Goal: Transaction & Acquisition: Book appointment/travel/reservation

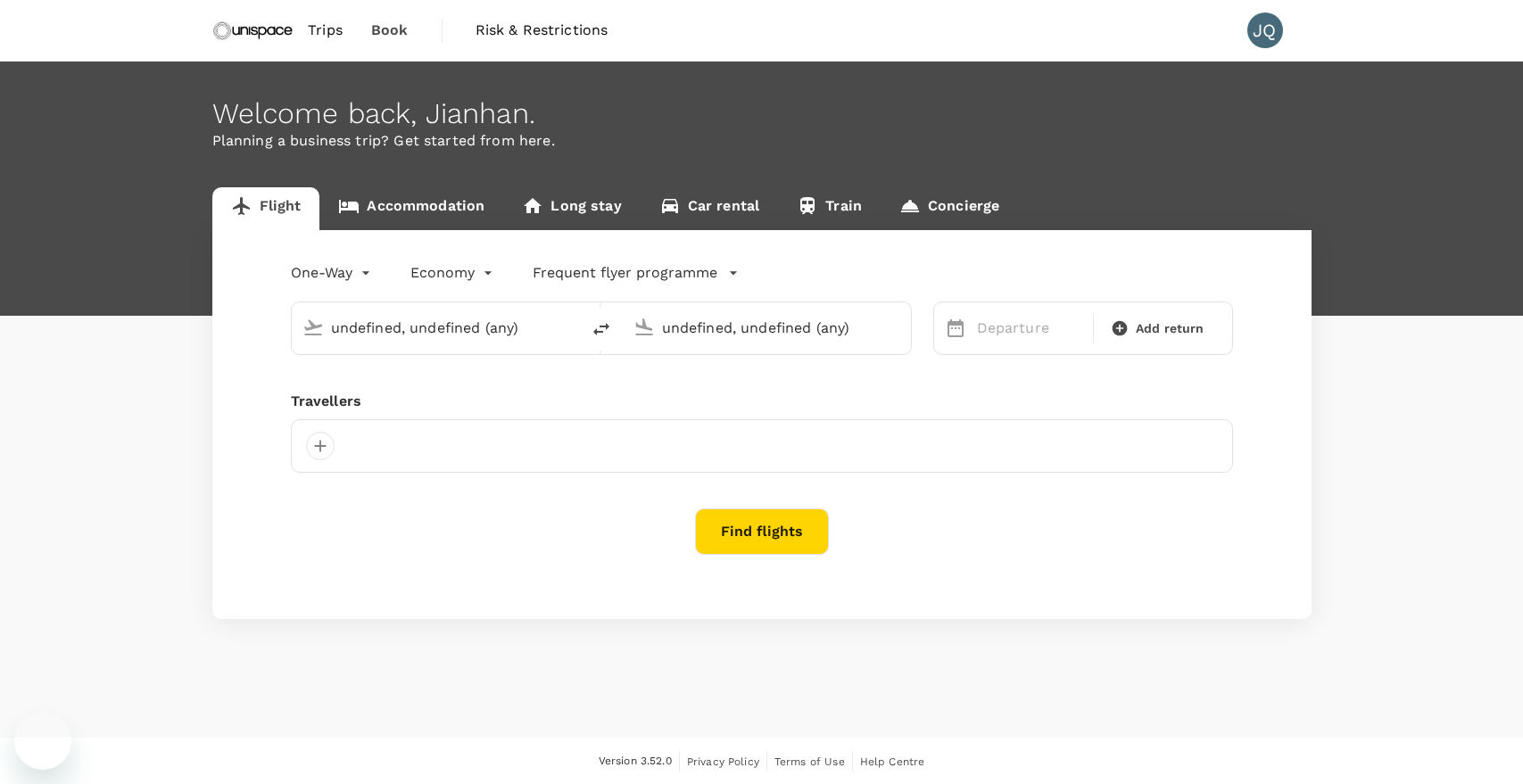
type input "[GEOGRAPHIC_DATA], [GEOGRAPHIC_DATA] (any)"
type input "Kuala Lumpur Intl ([GEOGRAPHIC_DATA])"
type input "[GEOGRAPHIC_DATA], [GEOGRAPHIC_DATA] (any)"
type input "Kuala Lumpur Intl ([GEOGRAPHIC_DATA])"
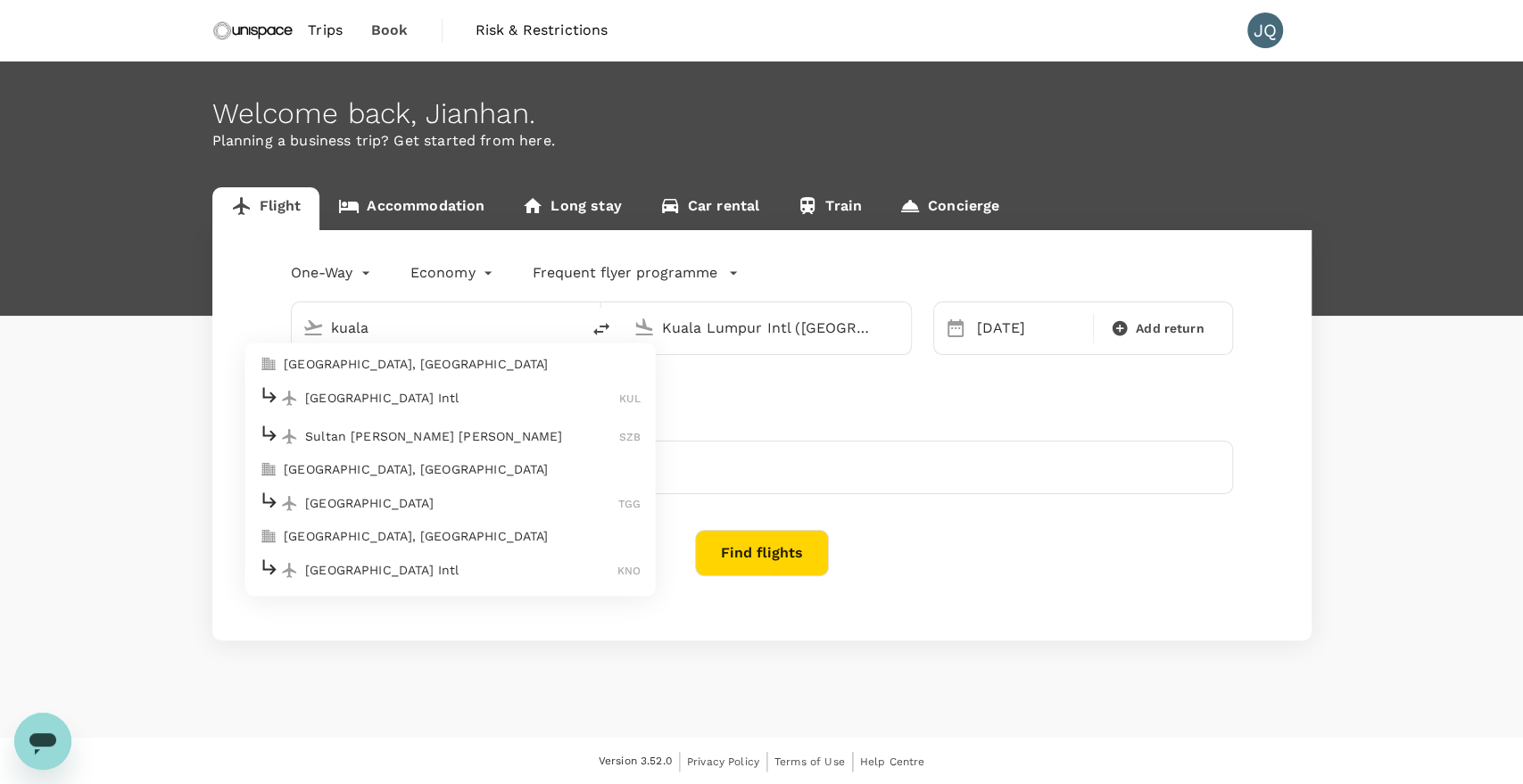
type input "[GEOGRAPHIC_DATA], [GEOGRAPHIC_DATA] (any)"
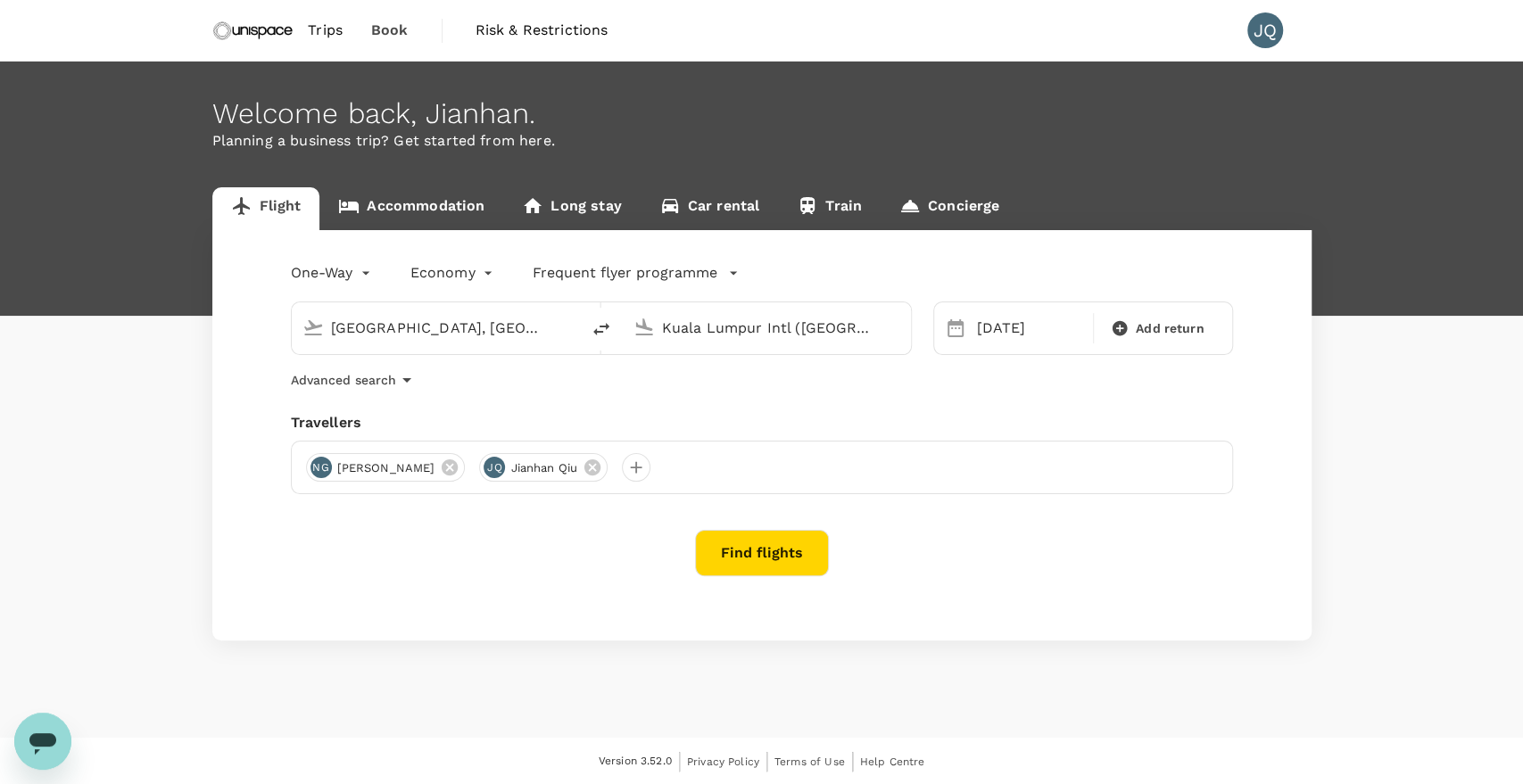
click at [685, 317] on input "Kuala Lumpur Intl ([GEOGRAPHIC_DATA])" at bounding box center [767, 327] width 211 height 28
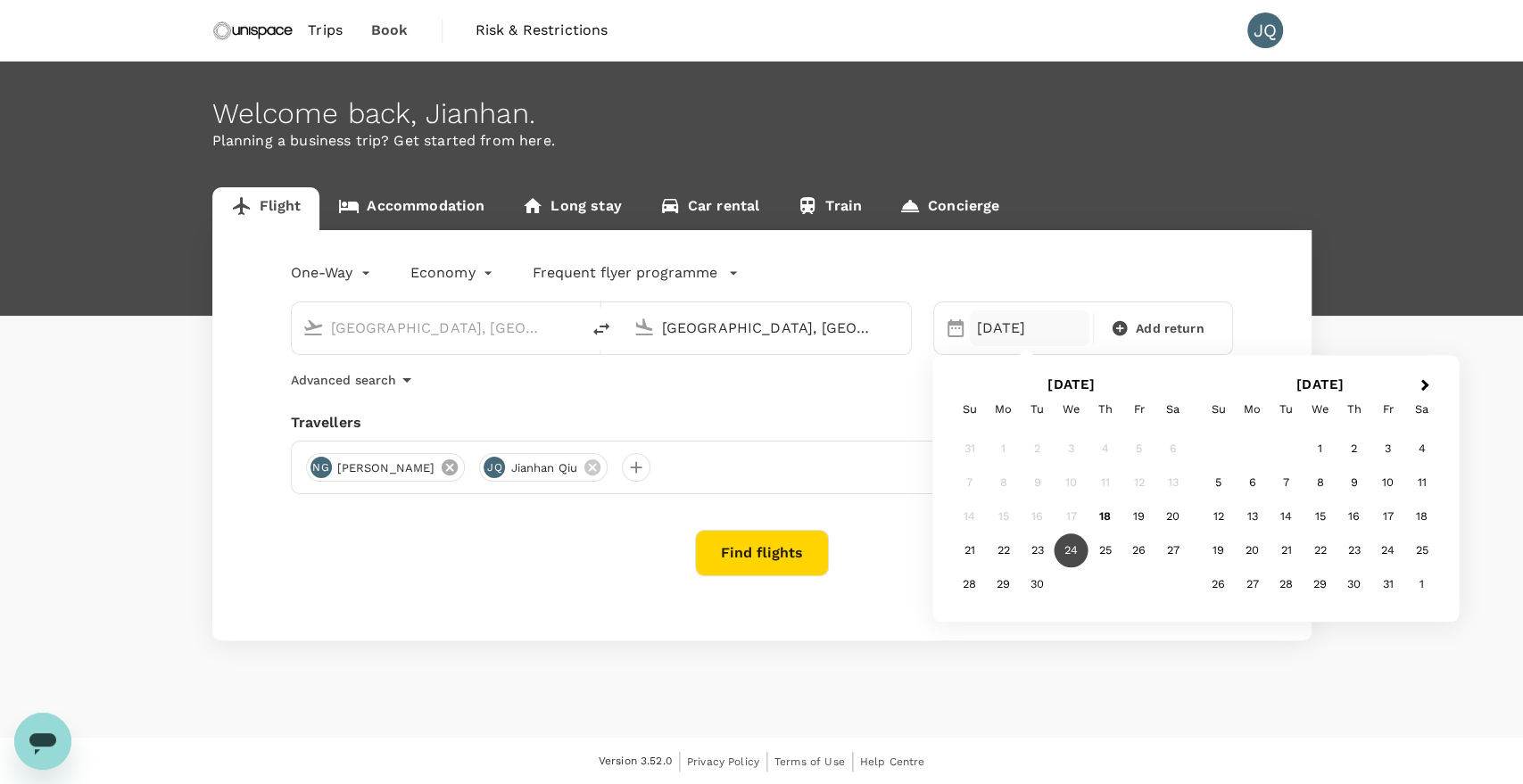
type input "[GEOGRAPHIC_DATA], [GEOGRAPHIC_DATA] (any)"
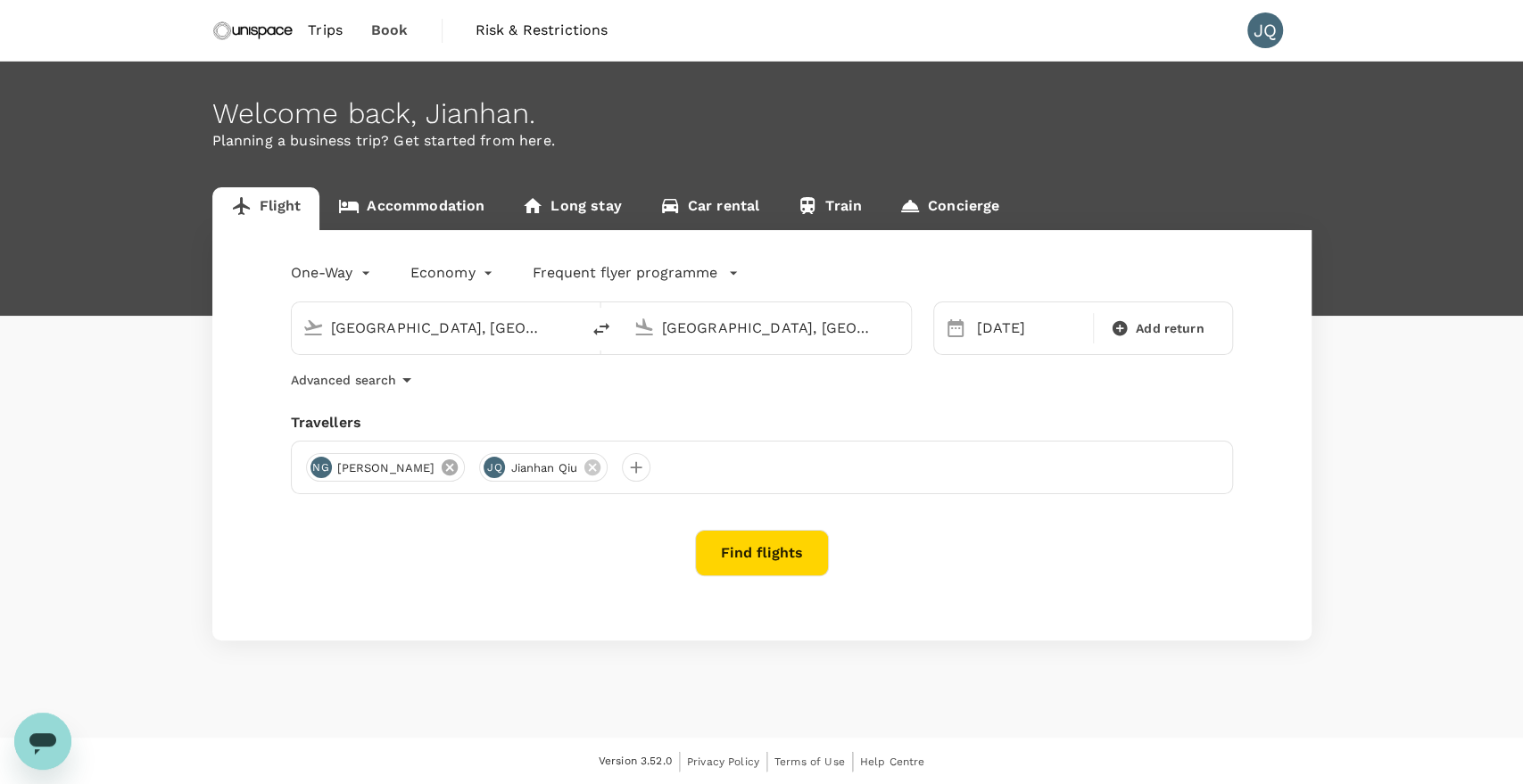
click at [442, 469] on icon at bounding box center [450, 467] width 16 height 16
click at [1022, 327] on div "[DATE]" at bounding box center [1030, 329] width 121 height 36
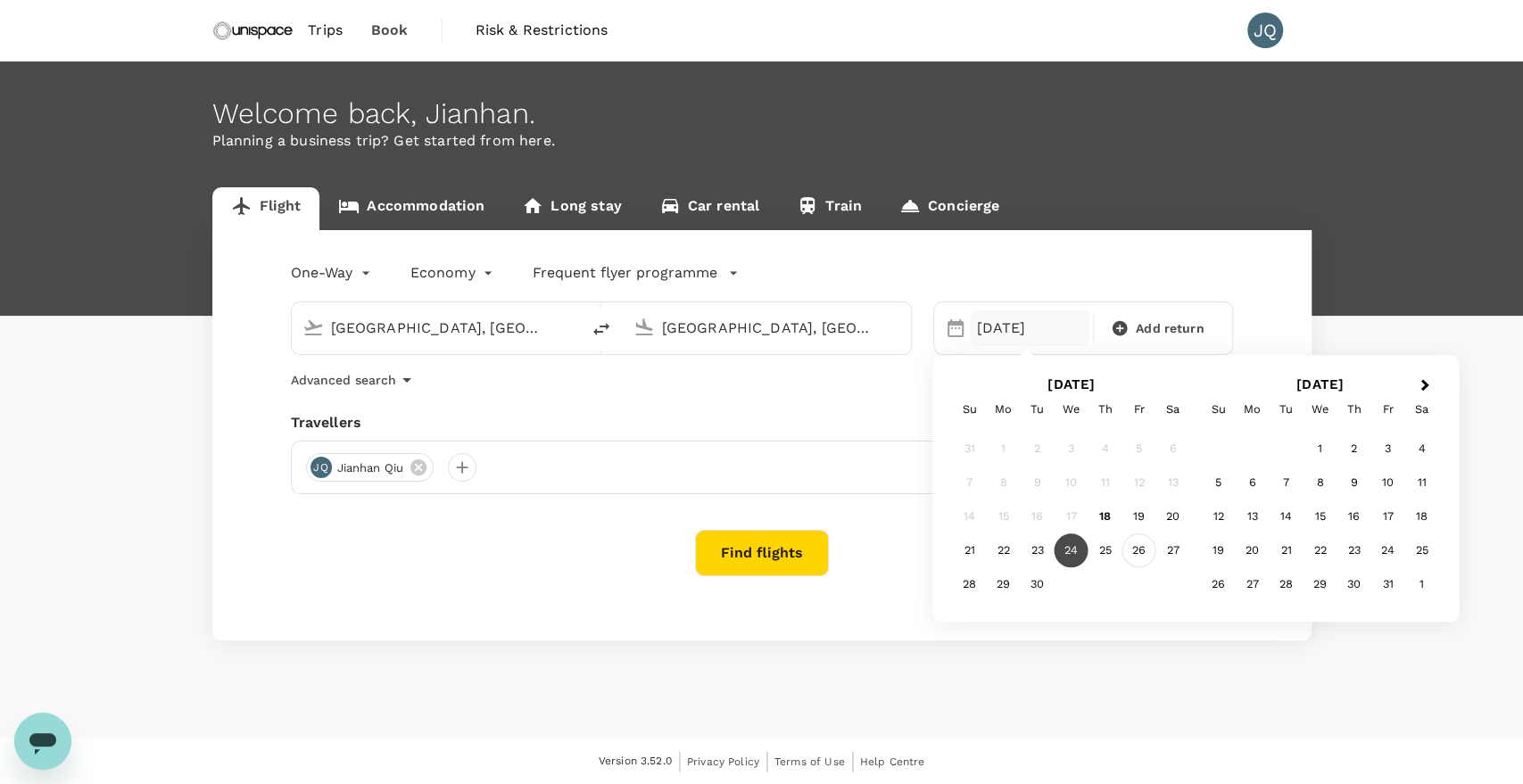
click at [1138, 554] on div "26" at bounding box center [1140, 551] width 34 height 34
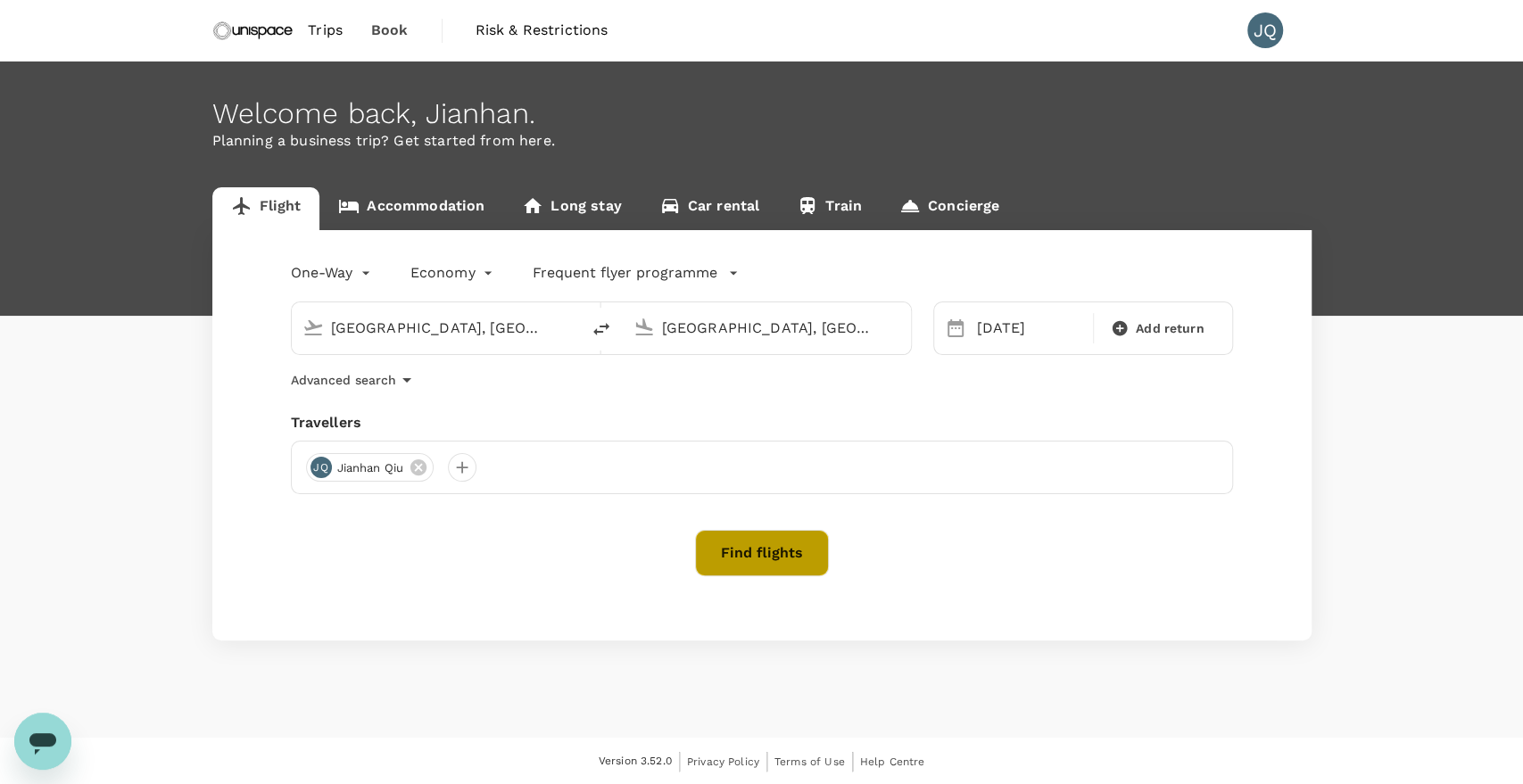
click at [770, 541] on button "Find flights" at bounding box center [762, 552] width 134 height 47
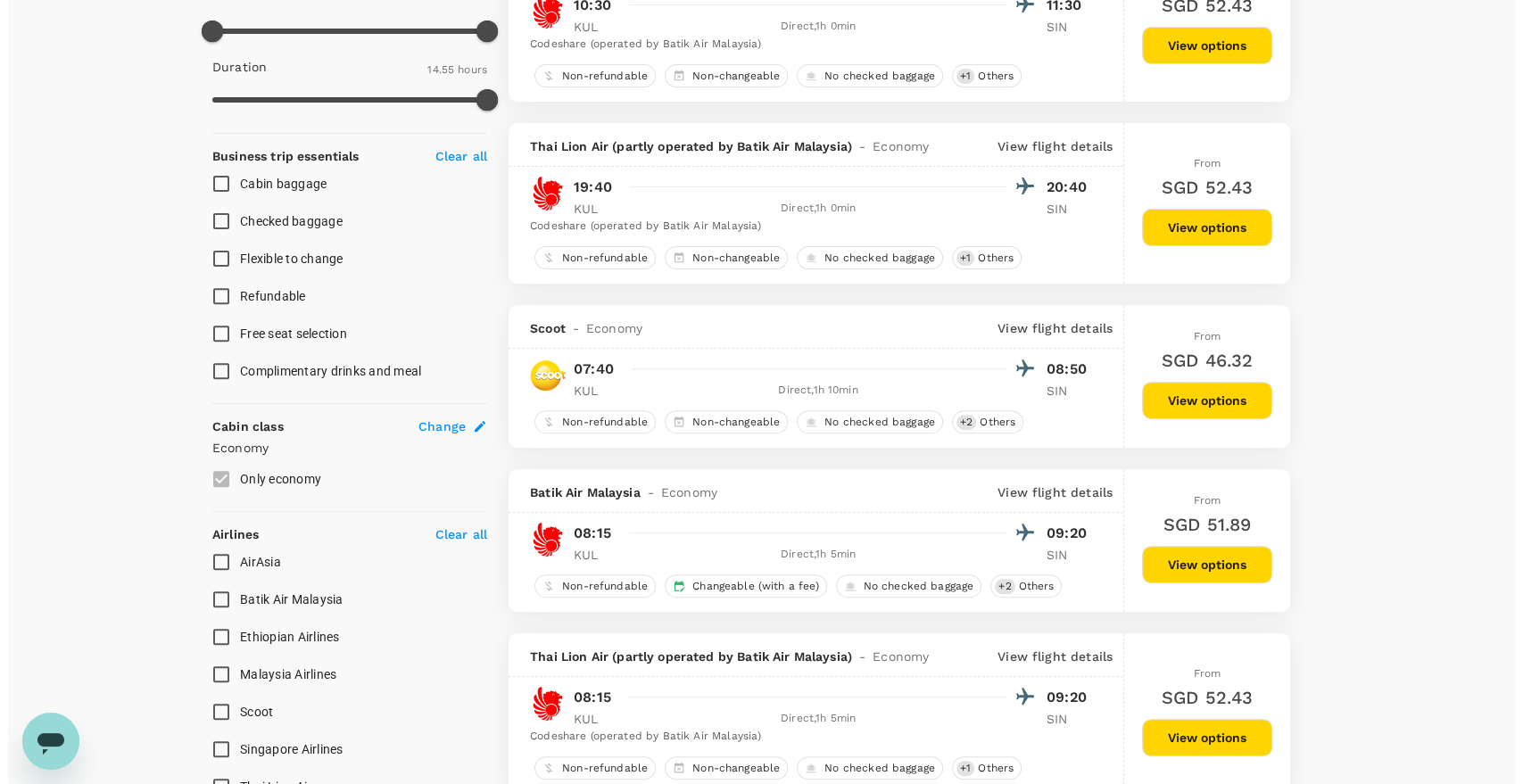
scroll to position [577, 0]
